Goal: Task Accomplishment & Management: Complete application form

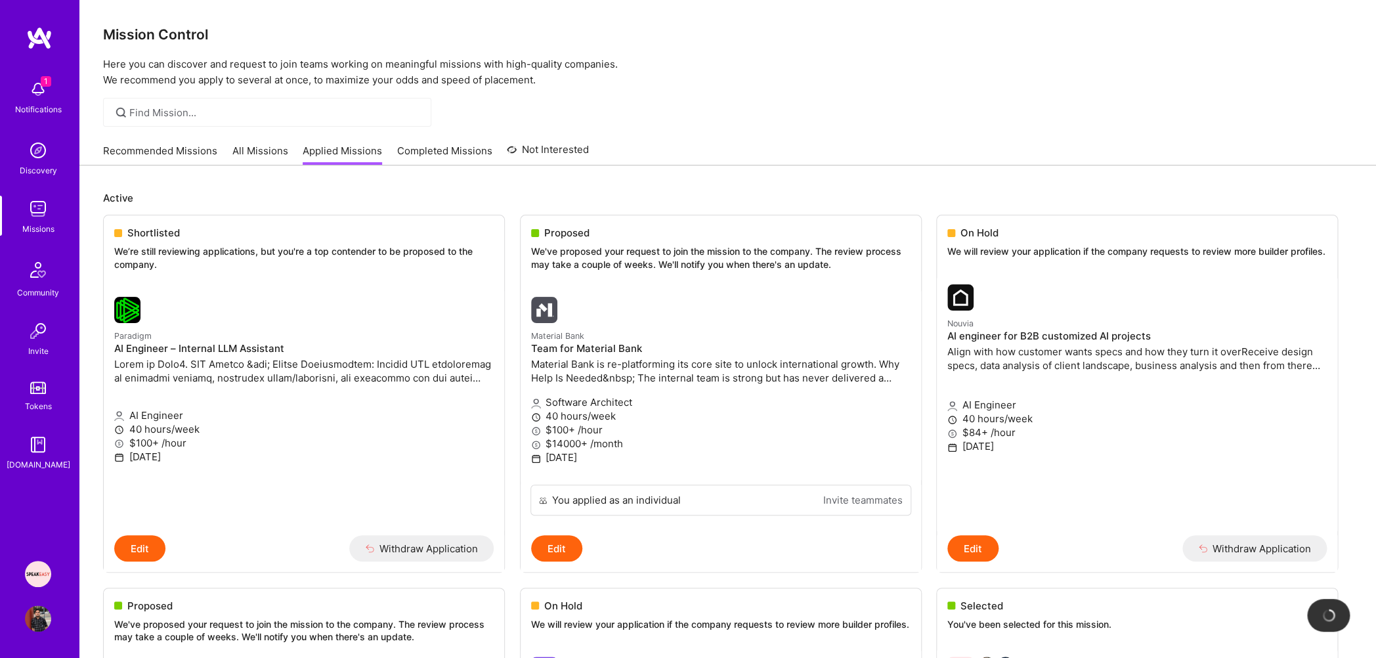
click at [28, 86] on img at bounding box center [38, 89] width 26 height 26
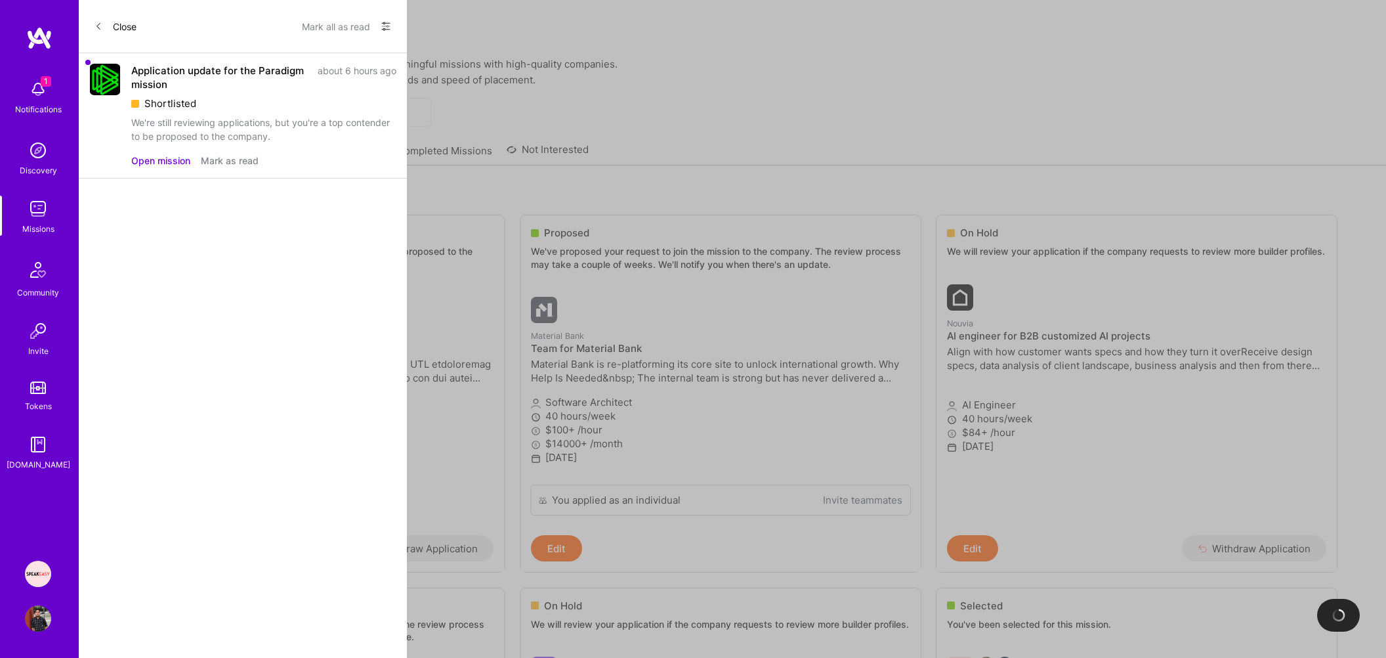
click at [149, 156] on button "Open mission" at bounding box center [160, 161] width 59 height 14
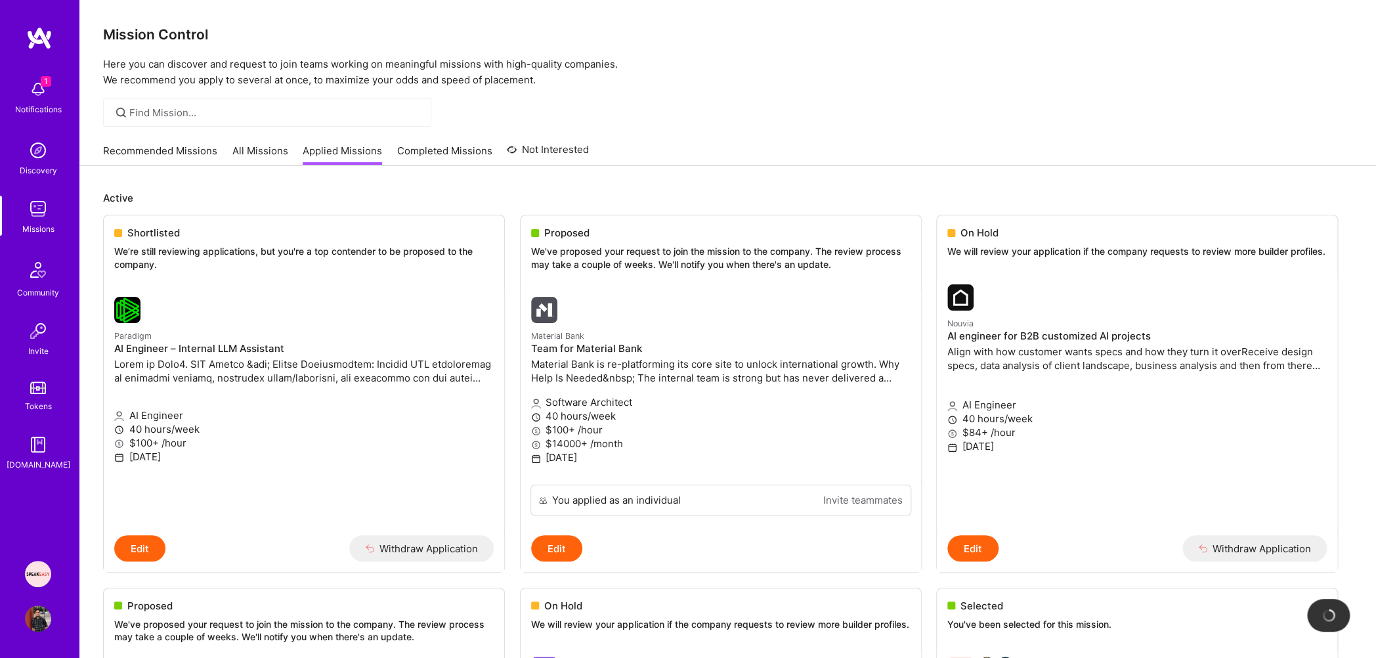
click at [31, 98] on img at bounding box center [38, 89] width 26 height 26
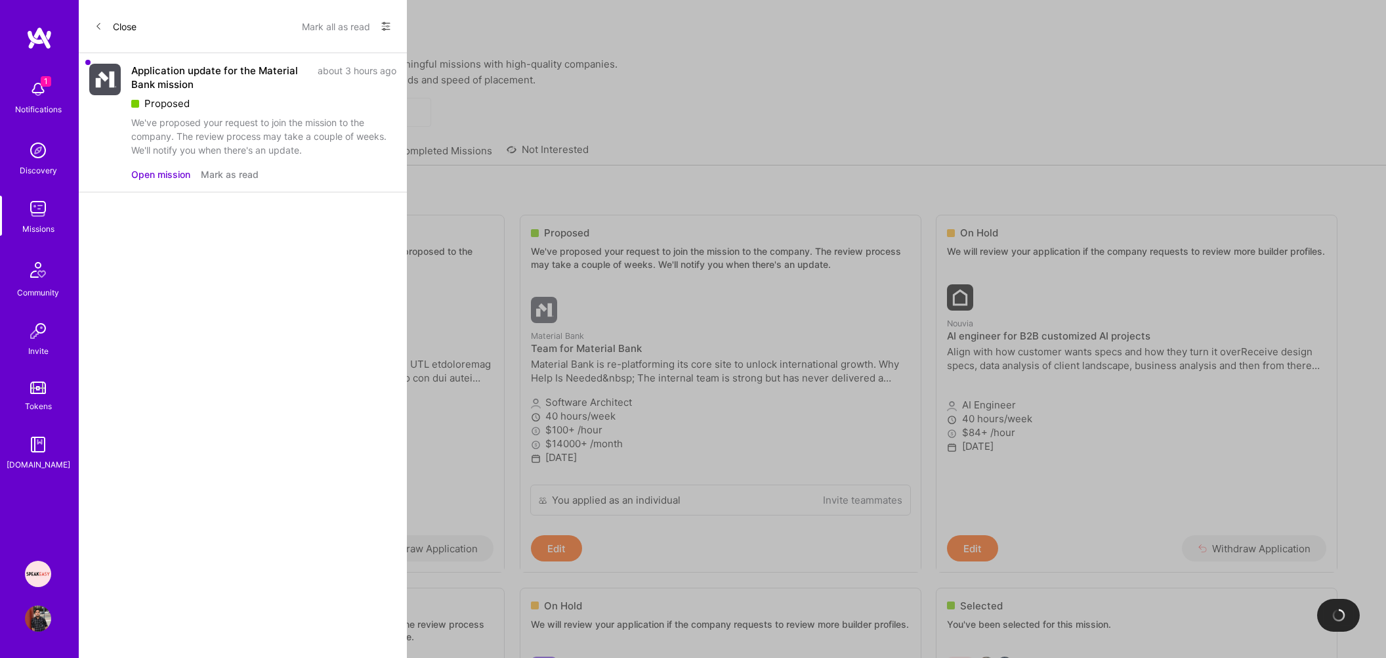
click at [319, 23] on button "Mark all as read" at bounding box center [336, 26] width 68 height 21
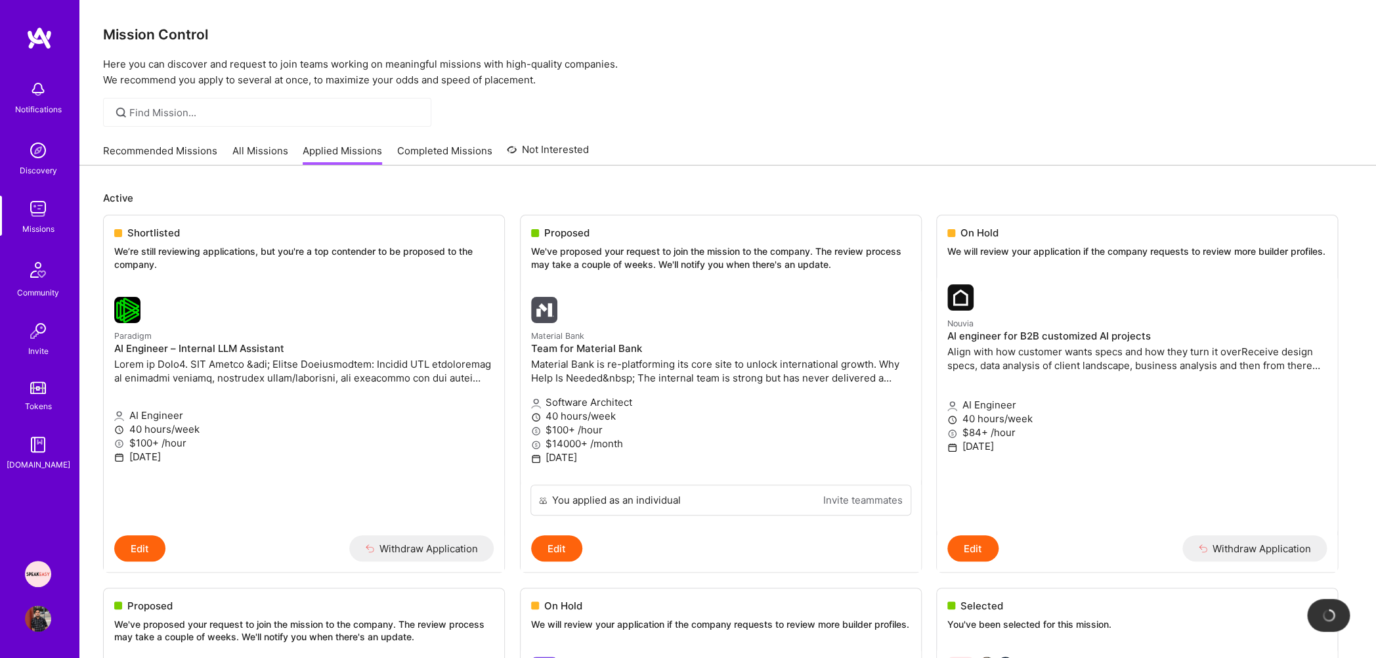
click at [158, 152] on link "Recommended Missions" at bounding box center [160, 155] width 114 height 22
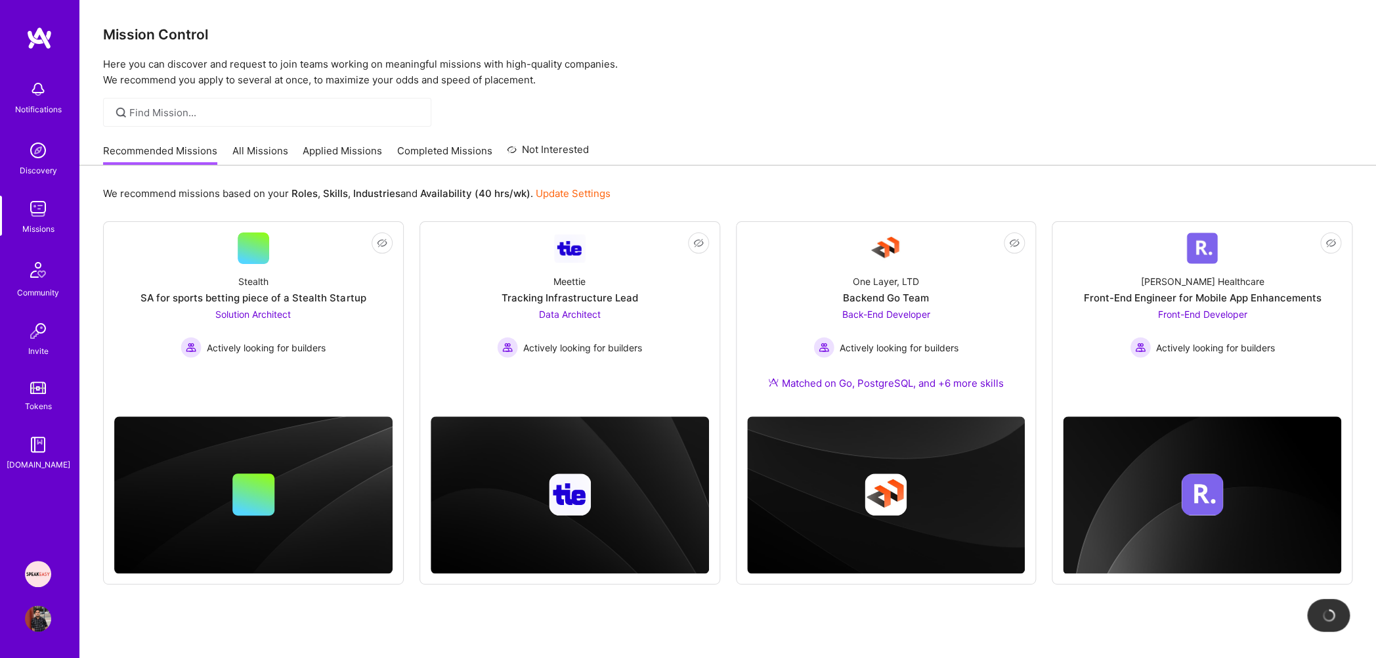
click at [342, 158] on link "Applied Missions" at bounding box center [342, 155] width 79 height 22
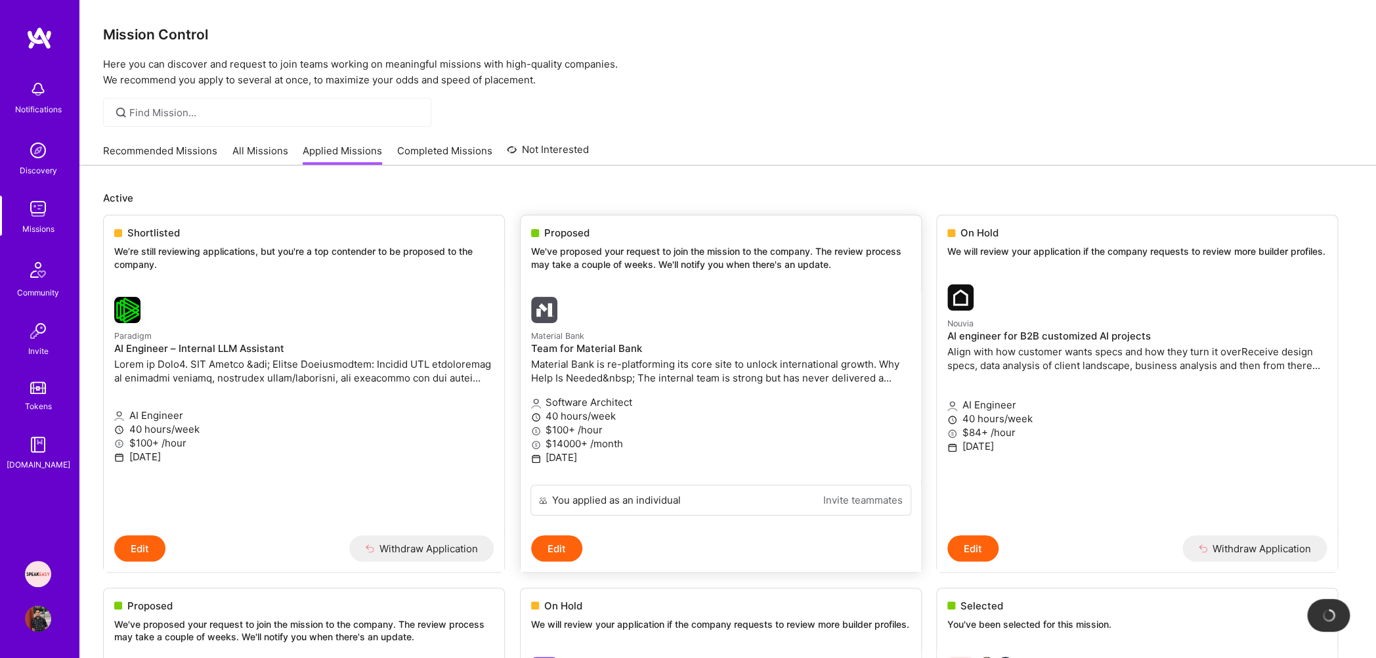
click at [587, 299] on div at bounding box center [657, 310] width 253 height 26
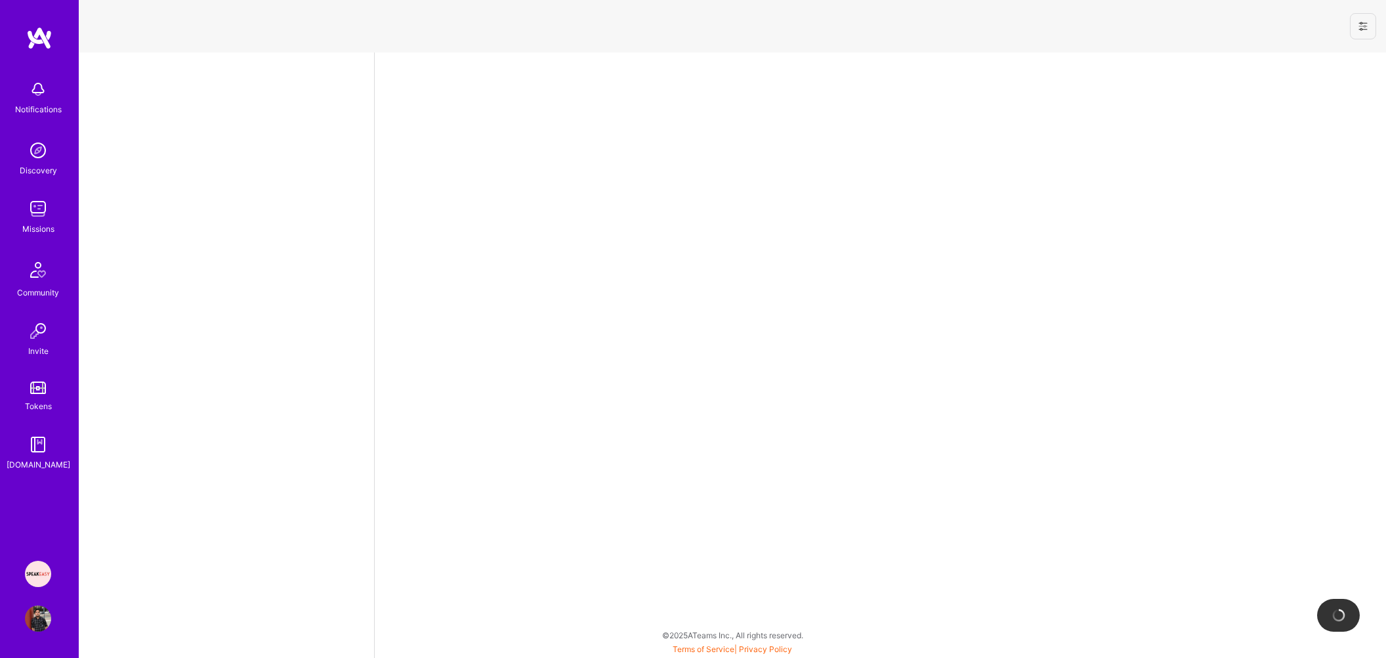
select select "IN"
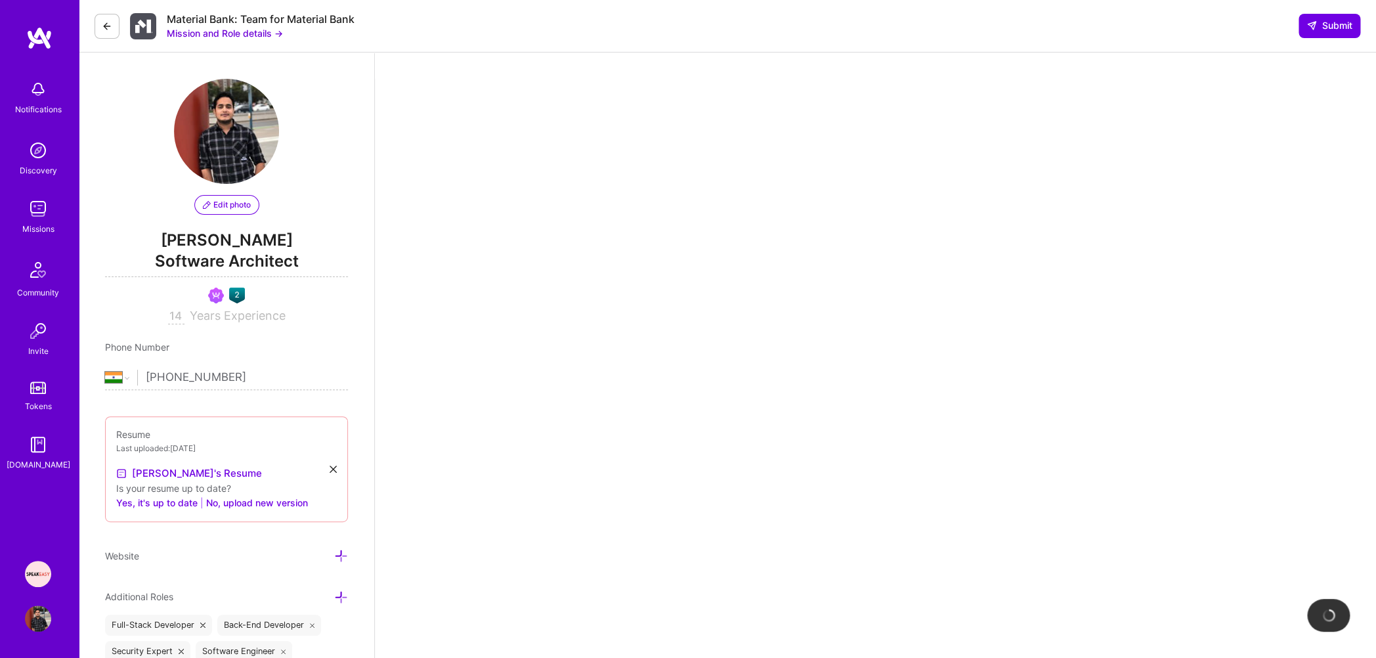
click at [188, 31] on button "Mission and Role details →" at bounding box center [225, 33] width 116 height 14
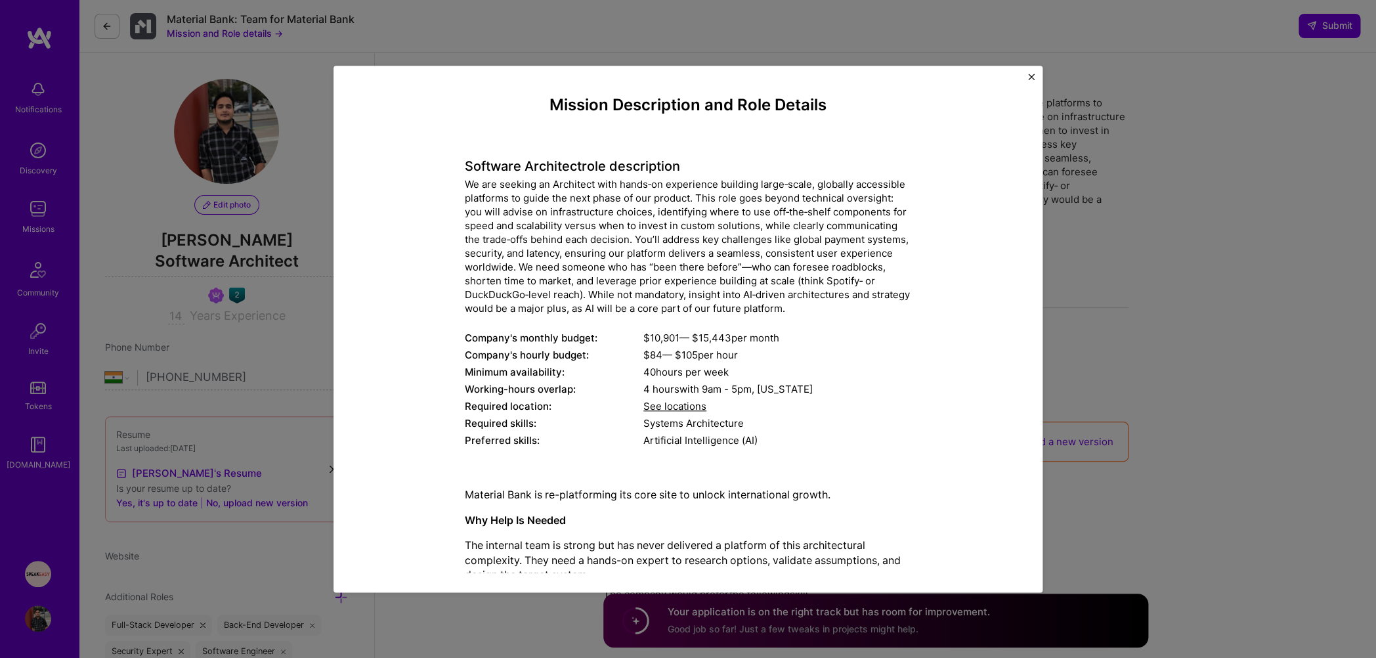
click at [441, 34] on div "Mission Description and Role Details Software Architect role description We are…" at bounding box center [688, 329] width 1376 height 658
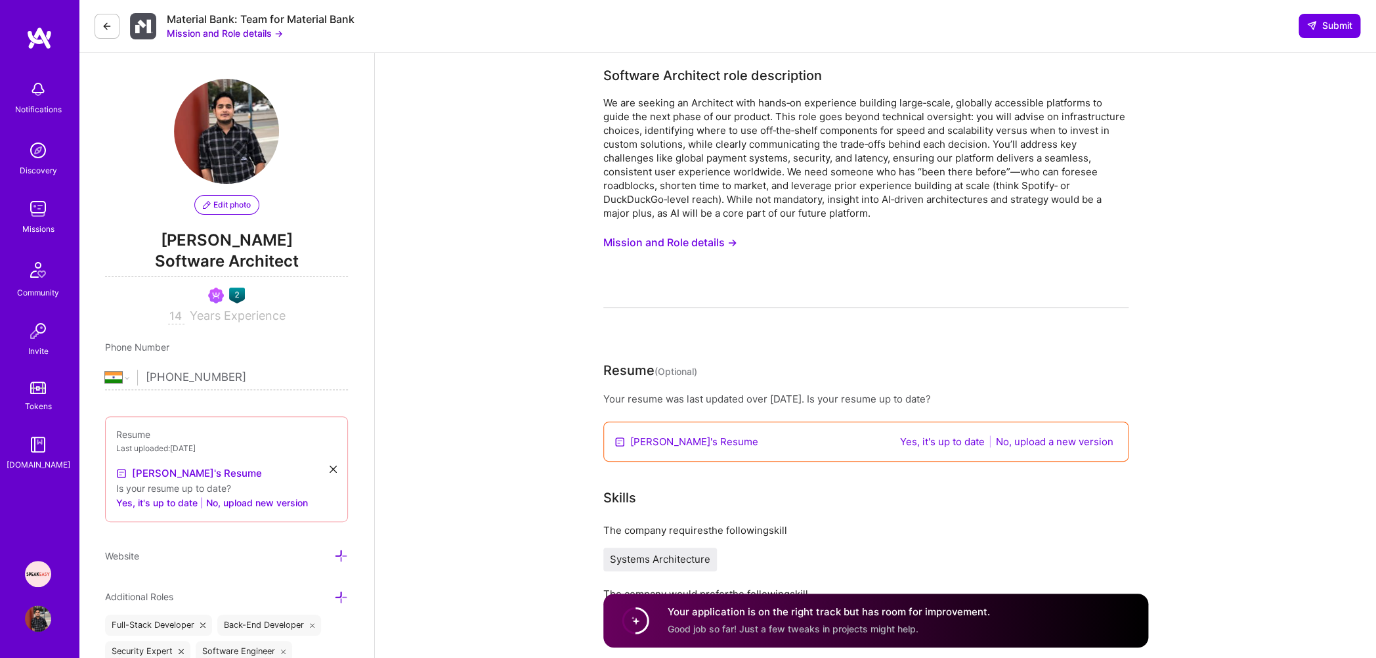
click at [245, 33] on button "Mission and Role details →" at bounding box center [225, 33] width 116 height 14
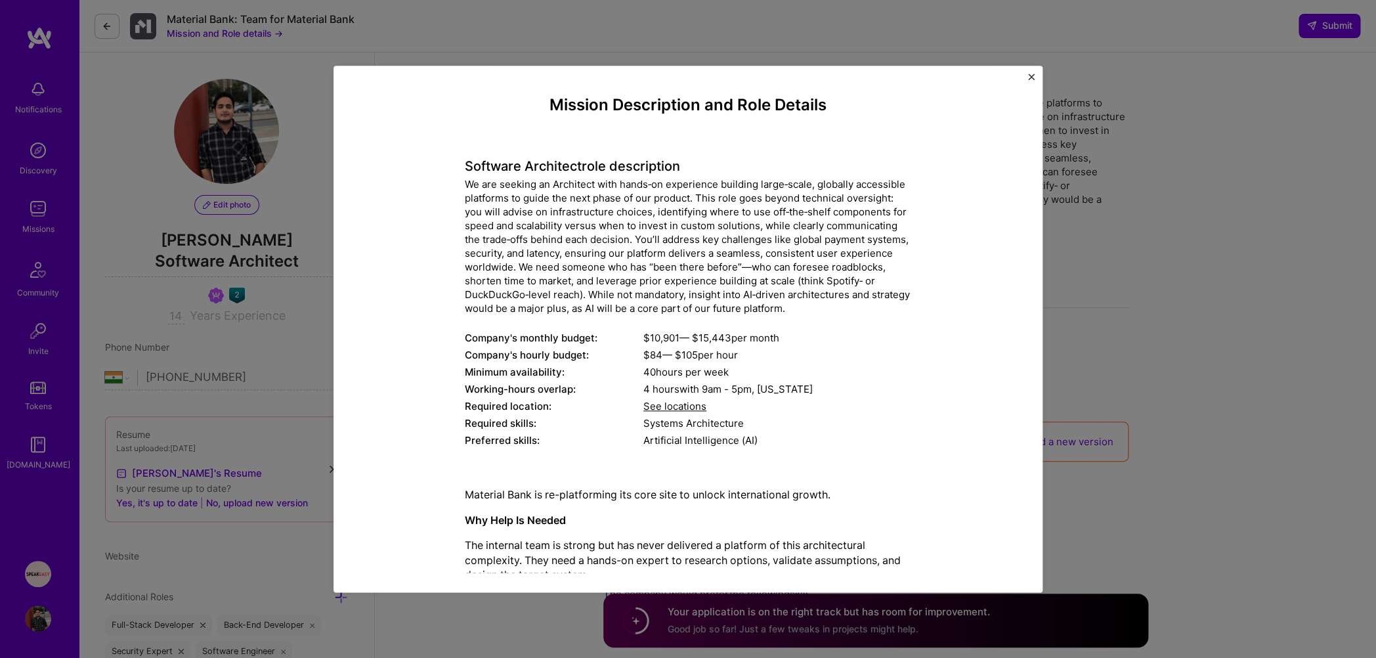
click at [391, 40] on div "Mission Description and Role Details Software Architect role description We are…" at bounding box center [688, 329] width 1376 height 658
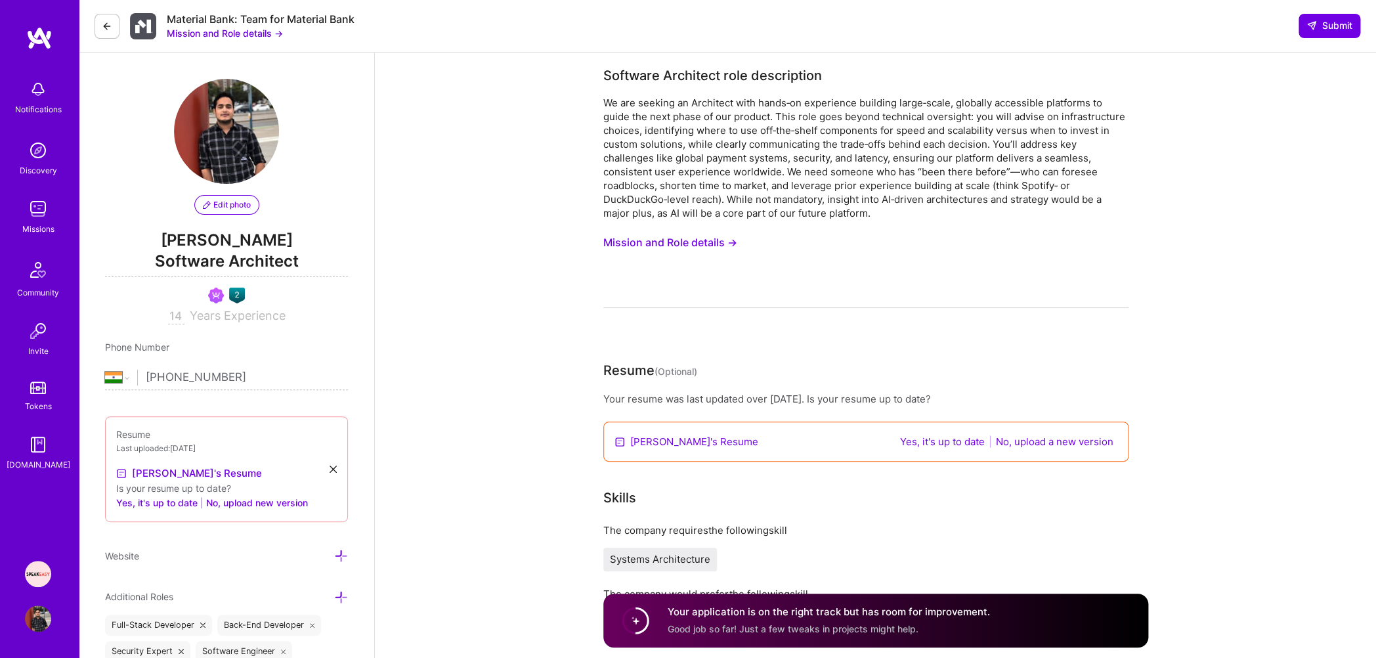
click at [230, 37] on button "Mission and Role details →" at bounding box center [225, 33] width 116 height 14
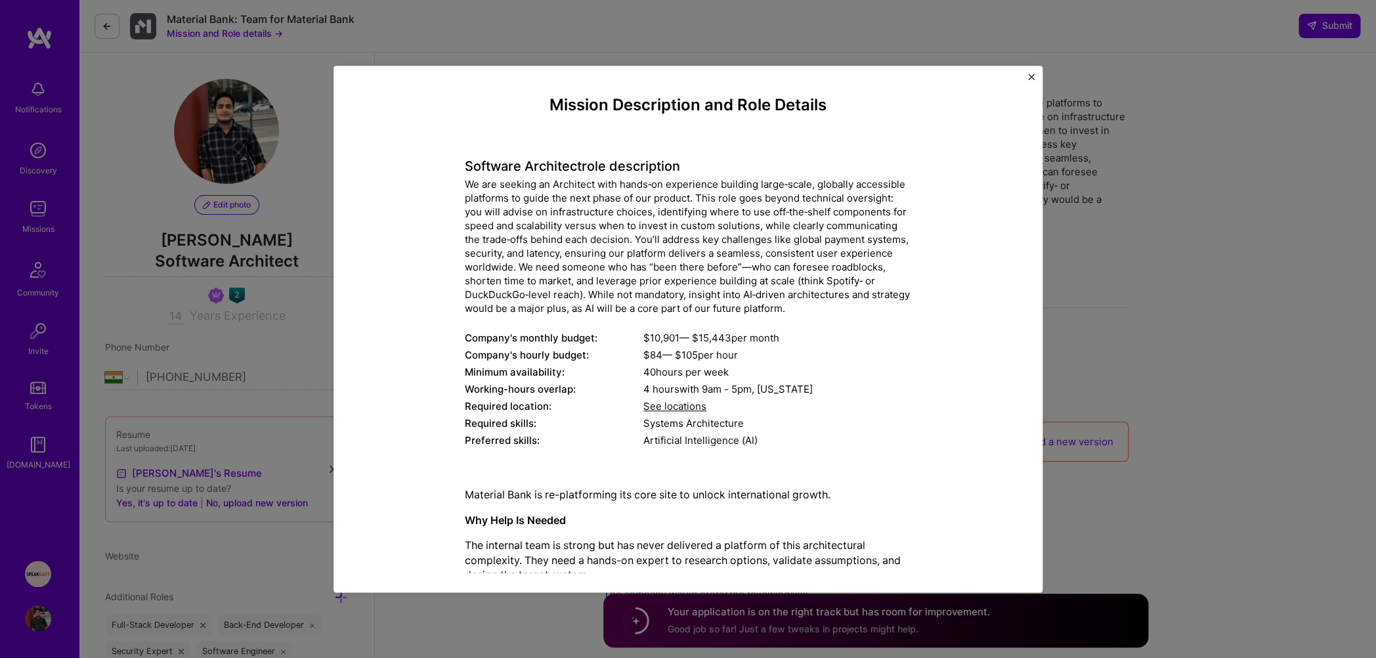
scroll to position [157, 0]
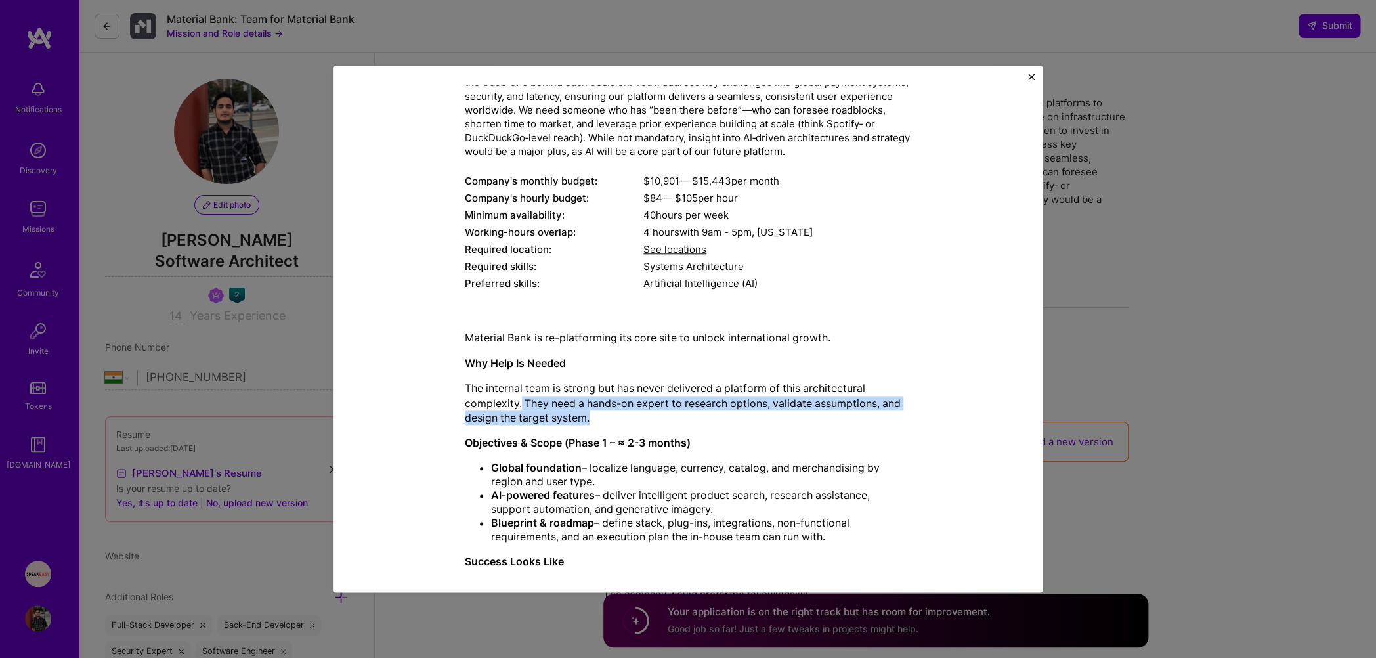
drag, startPoint x: 517, startPoint y: 402, endPoint x: 614, endPoint y: 412, distance: 98.4
click at [614, 412] on p "The internal team is strong but has never delivered a platform of this architec…" at bounding box center [688, 403] width 446 height 44
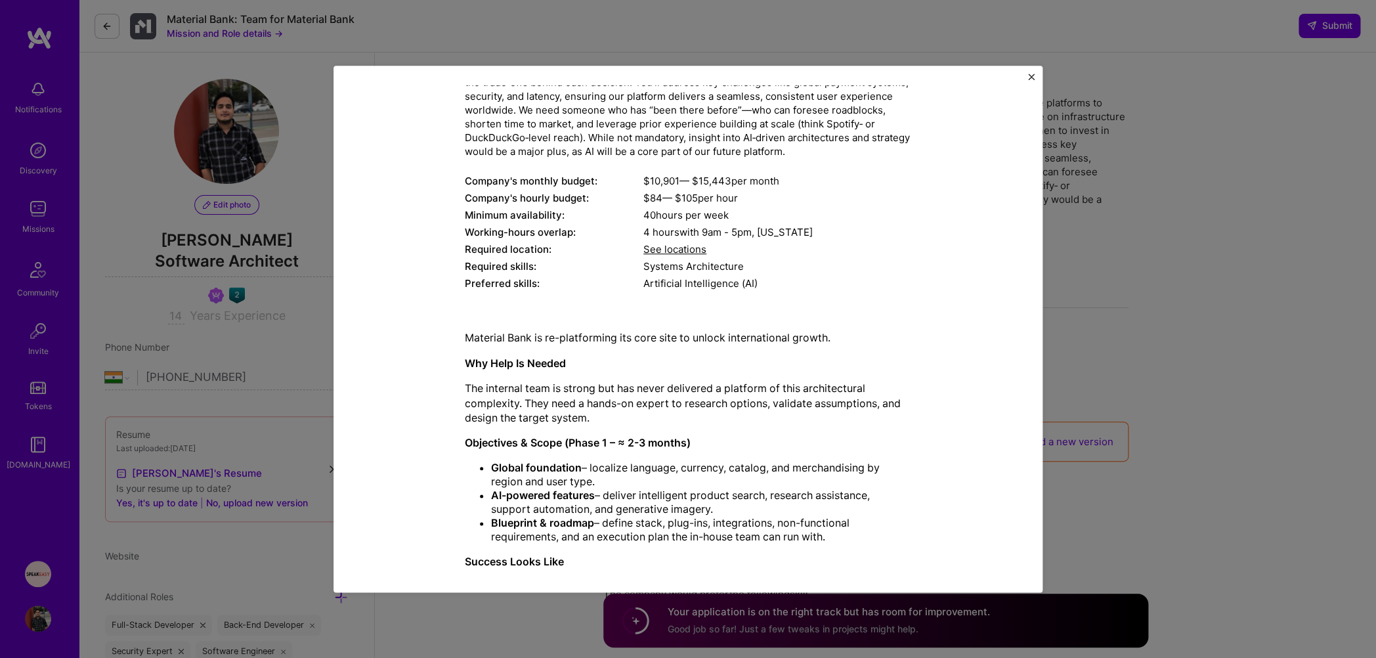
click at [616, 413] on p "The internal team is strong but has never delivered a platform of this architec…" at bounding box center [688, 403] width 446 height 44
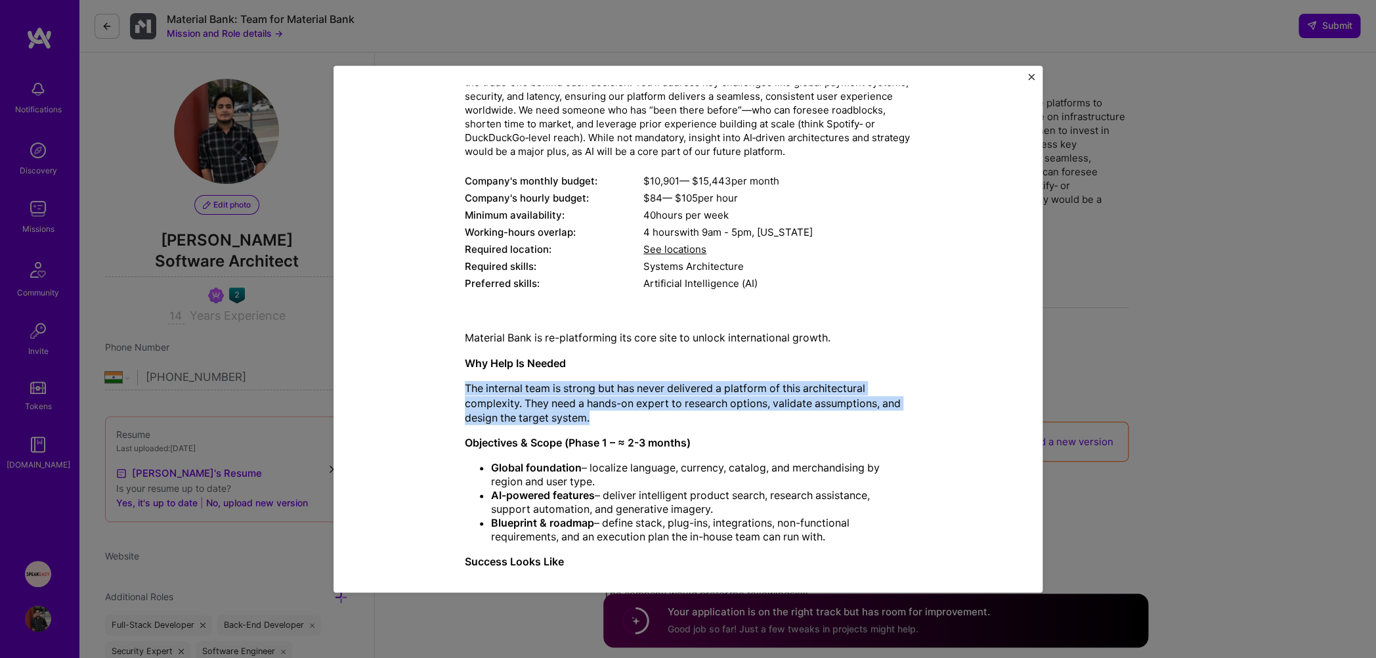
drag, startPoint x: 616, startPoint y: 413, endPoint x: 461, endPoint y: 391, distance: 156.5
click at [465, 391] on p "The internal team is strong but has never delivered a platform of this architec…" at bounding box center [688, 403] width 446 height 44
click at [513, 393] on p "The internal team is strong but has never delivered a platform of this architec…" at bounding box center [688, 403] width 446 height 44
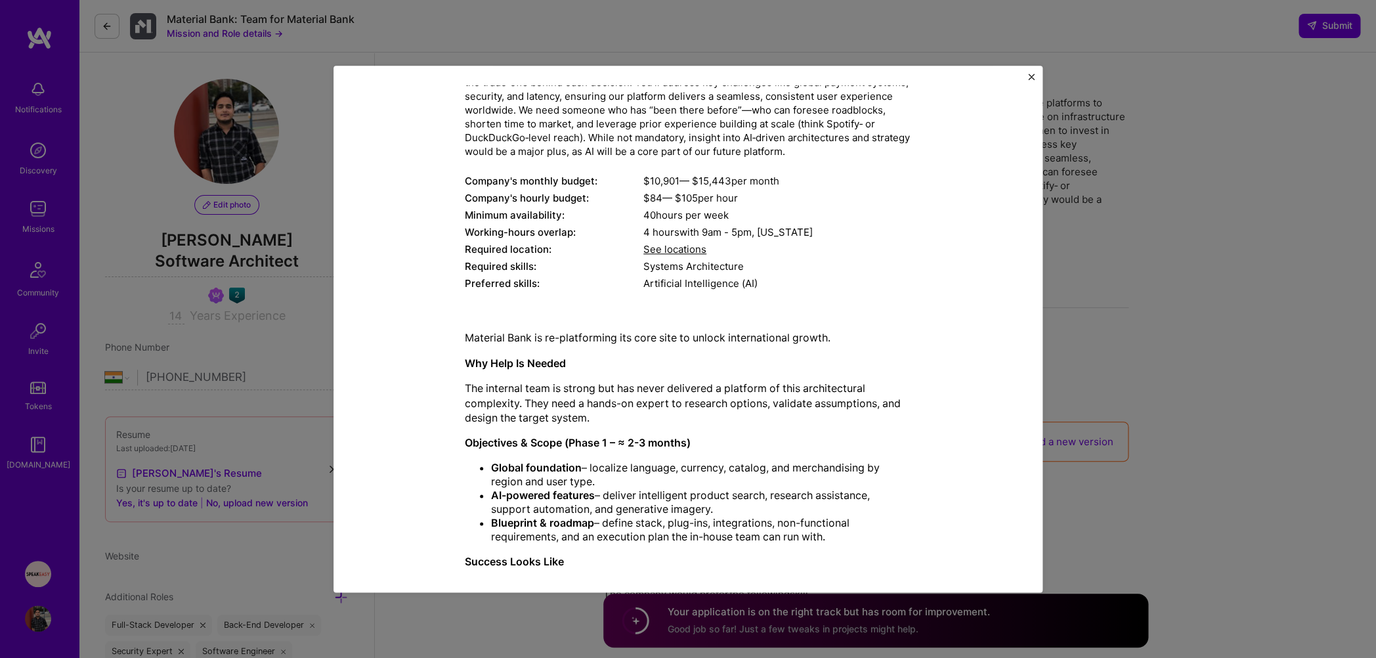
scroll to position [215, 0]
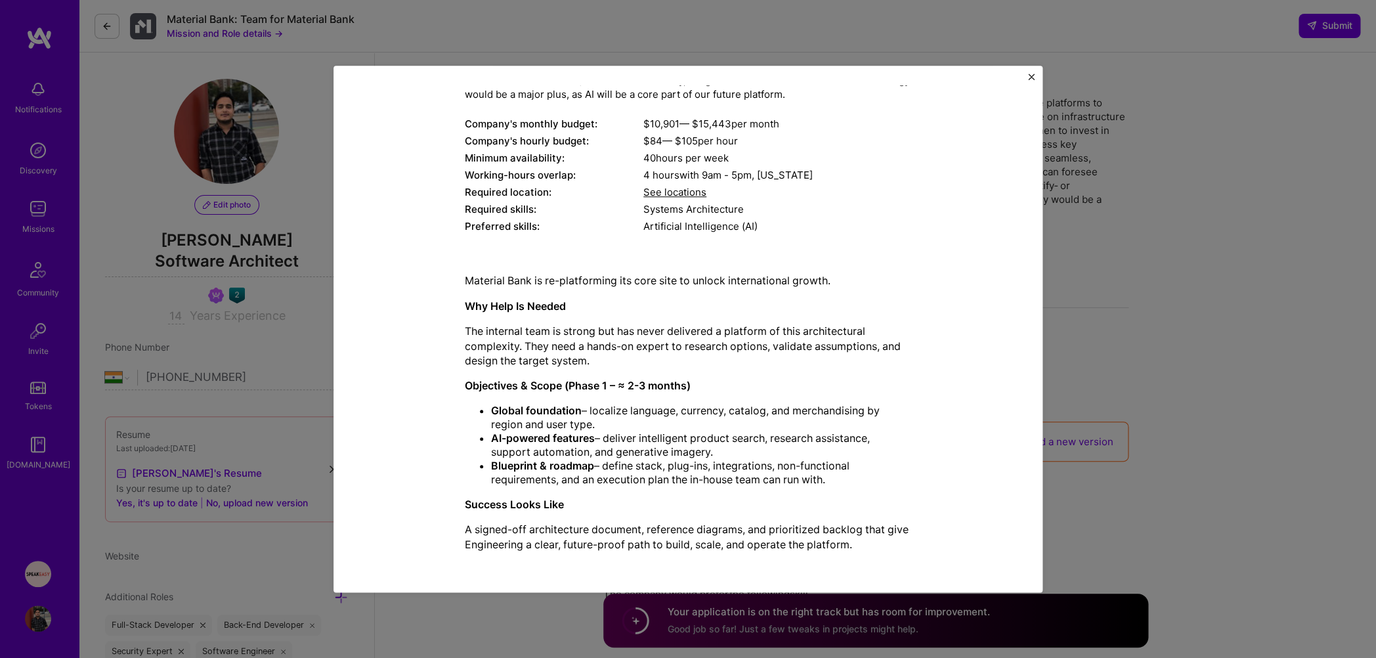
drag, startPoint x: 584, startPoint y: 411, endPoint x: 830, endPoint y: 488, distance: 257.9
click at [830, 488] on div "Material Bank is re-platforming its core site to unlock international growth. W…" at bounding box center [688, 413] width 446 height 278
drag, startPoint x: 835, startPoint y: 483, endPoint x: 484, endPoint y: 403, distance: 359.6
click at [484, 404] on ul "Global foundation – localize language, currency, catalog, and merchandising by …" at bounding box center [688, 445] width 446 height 83
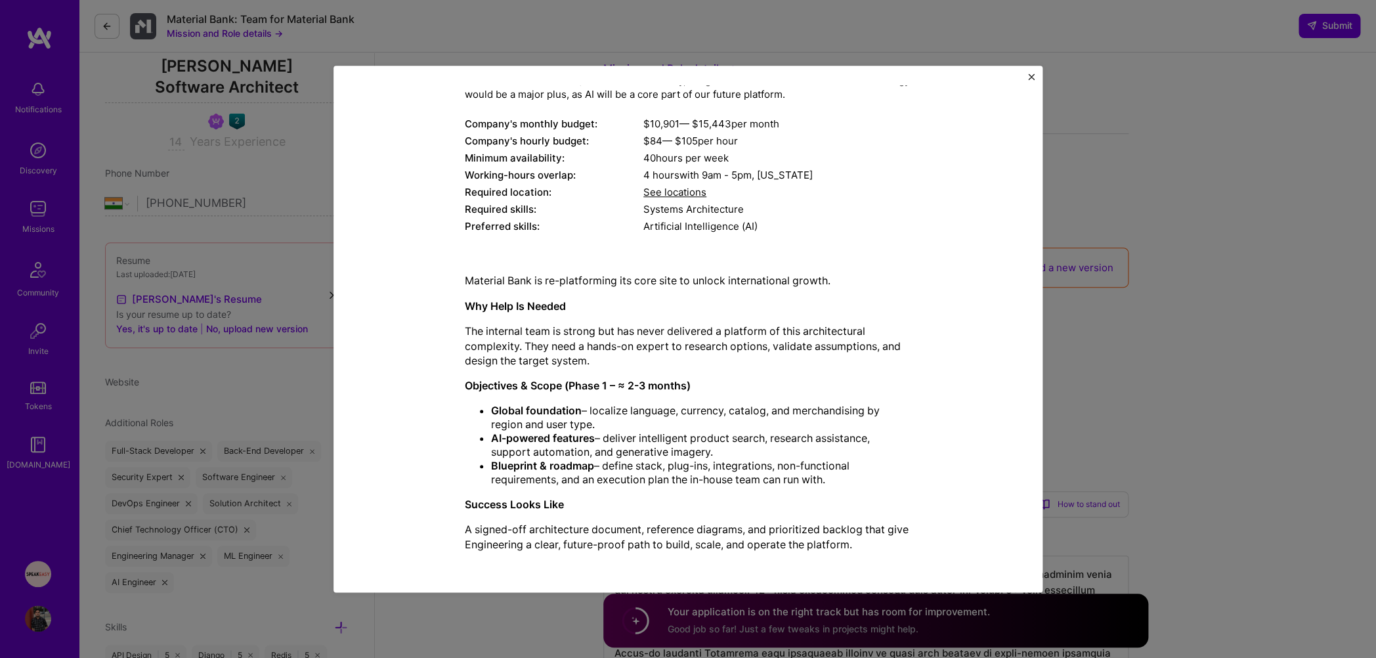
click at [466, 59] on div "Mission Description and Role Details Software Architect role description We are…" at bounding box center [688, 329] width 1376 height 658
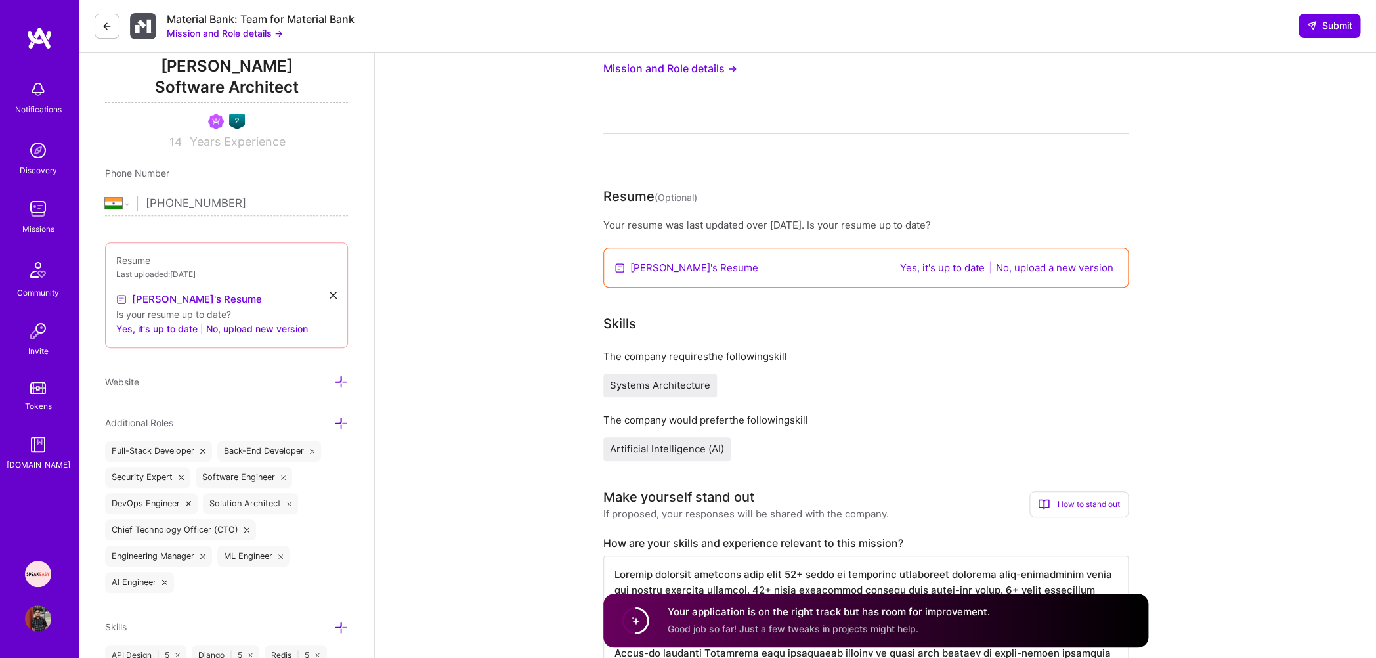
click at [112, 28] on icon at bounding box center [107, 26] width 11 height 11
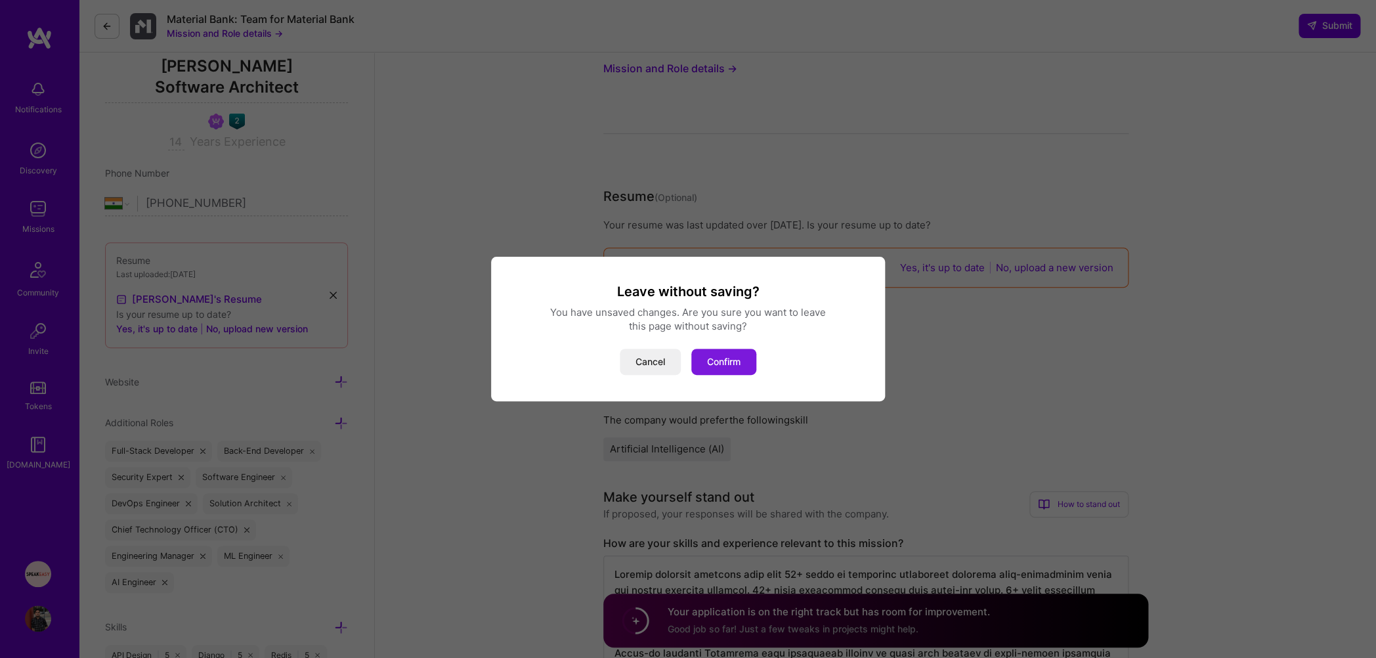
click at [733, 360] on button "Confirm" at bounding box center [723, 362] width 65 height 26
